Goal: Task Accomplishment & Management: Use online tool/utility

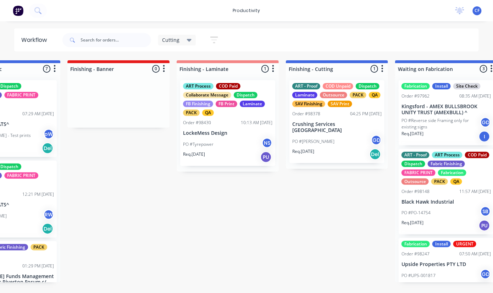
scroll to position [0, 606]
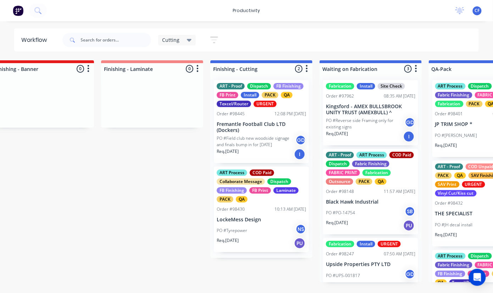
scroll to position [0, 676]
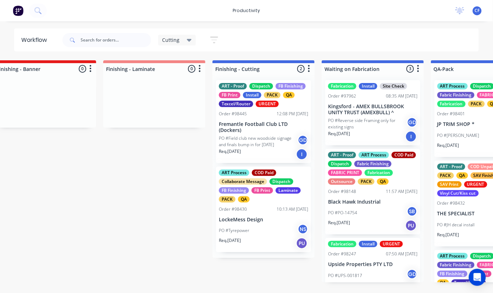
click at [250, 136] on p "PO #Field club new woodside signage and finals bump in for [DATE]" at bounding box center [258, 141] width 79 height 13
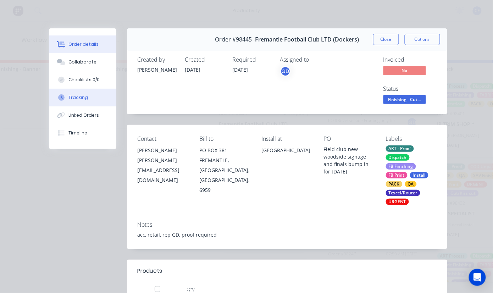
click at [76, 99] on div "Tracking" at bounding box center [77, 97] width 19 height 6
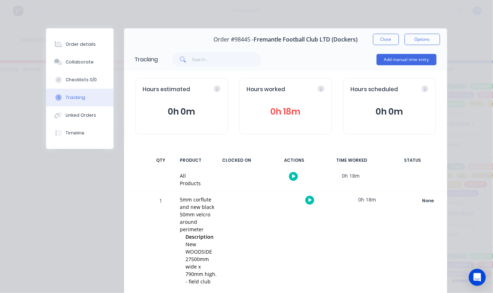
click at [308, 201] on icon "button" at bounding box center [310, 200] width 4 height 4
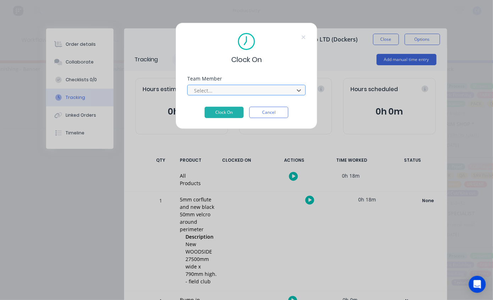
click at [218, 91] on div at bounding box center [241, 90] width 97 height 9
type input "pro"
click at [205, 107] on button "Clock On" at bounding box center [224, 112] width 39 height 11
